Goal: Navigation & Orientation: Understand site structure

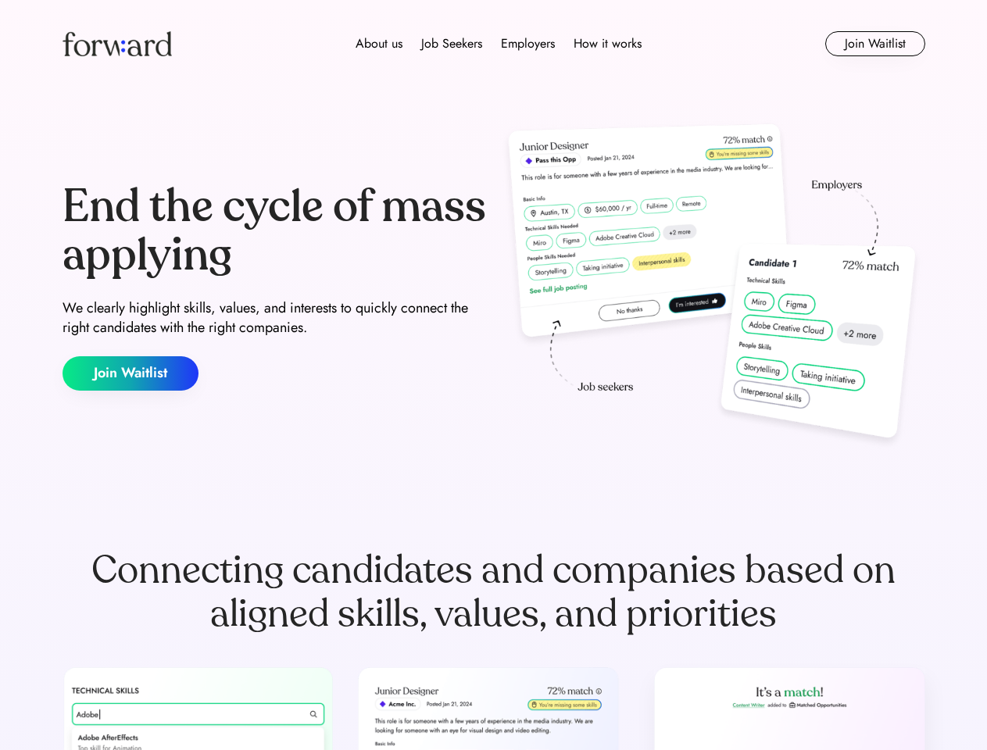
click at [493, 375] on div "End the cycle of mass applying We clearly highlight skills, values, and interes…" at bounding box center [494, 287] width 863 height 336
click at [494, 44] on div "About us Job Seekers Employers How it works" at bounding box center [499, 43] width 616 height 19
click at [117, 44] on img at bounding box center [117, 43] width 109 height 25
click at [499, 44] on div "About us Job Seekers Employers How it works" at bounding box center [499, 43] width 616 height 19
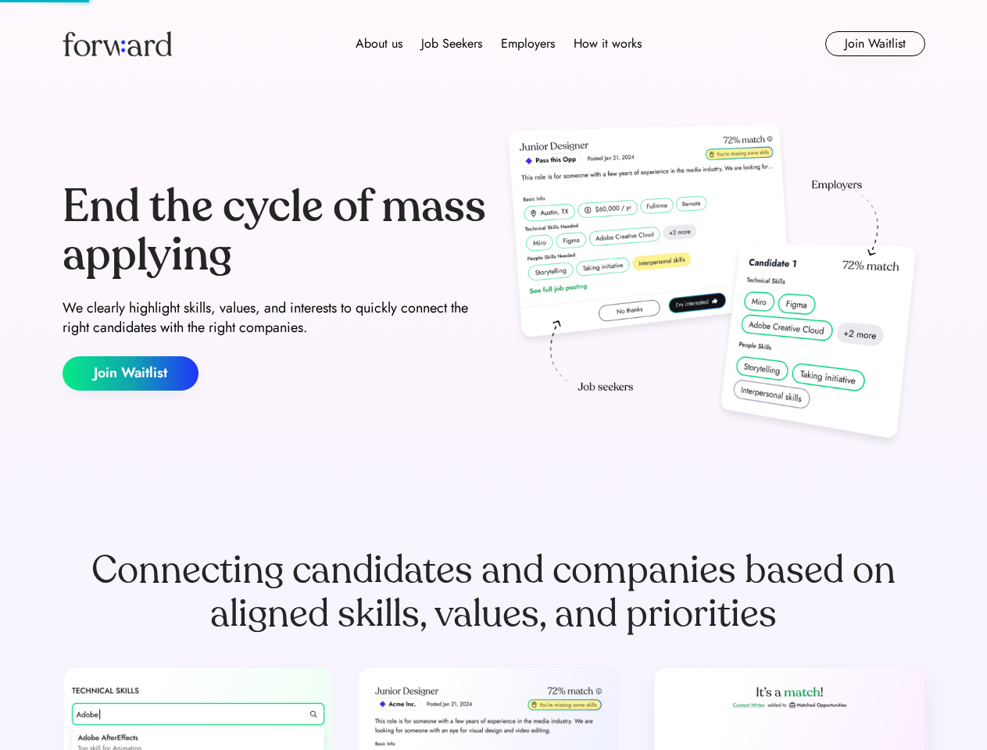
click at [379, 44] on div "About us" at bounding box center [379, 43] width 47 height 19
click at [452, 44] on div "Job Seekers" at bounding box center [451, 43] width 61 height 19
click at [528, 44] on div "Employers" at bounding box center [528, 43] width 54 height 19
click at [607, 44] on div "How it works" at bounding box center [608, 43] width 68 height 19
click at [875, 44] on button "Join Waitlist" at bounding box center [875, 43] width 100 height 25
